Goal: Task Accomplishment & Management: Complete application form

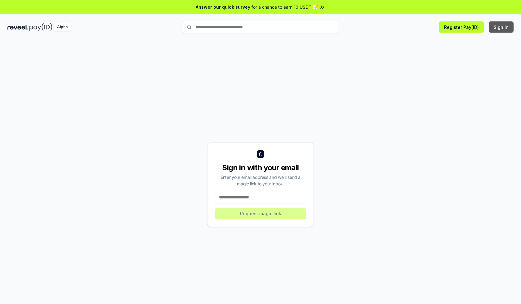
click at [502, 27] on button "Sign In" at bounding box center [501, 26] width 25 height 11
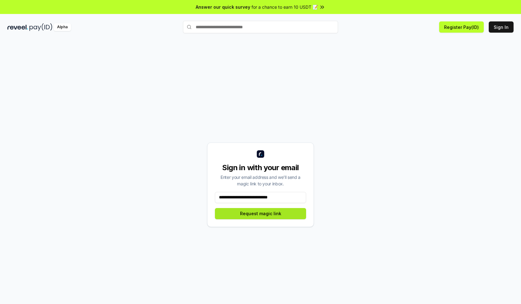
type input "**********"
click at [261, 213] on button "Request magic link" at bounding box center [260, 213] width 91 height 11
